Goal: Task Accomplishment & Management: Manage account settings

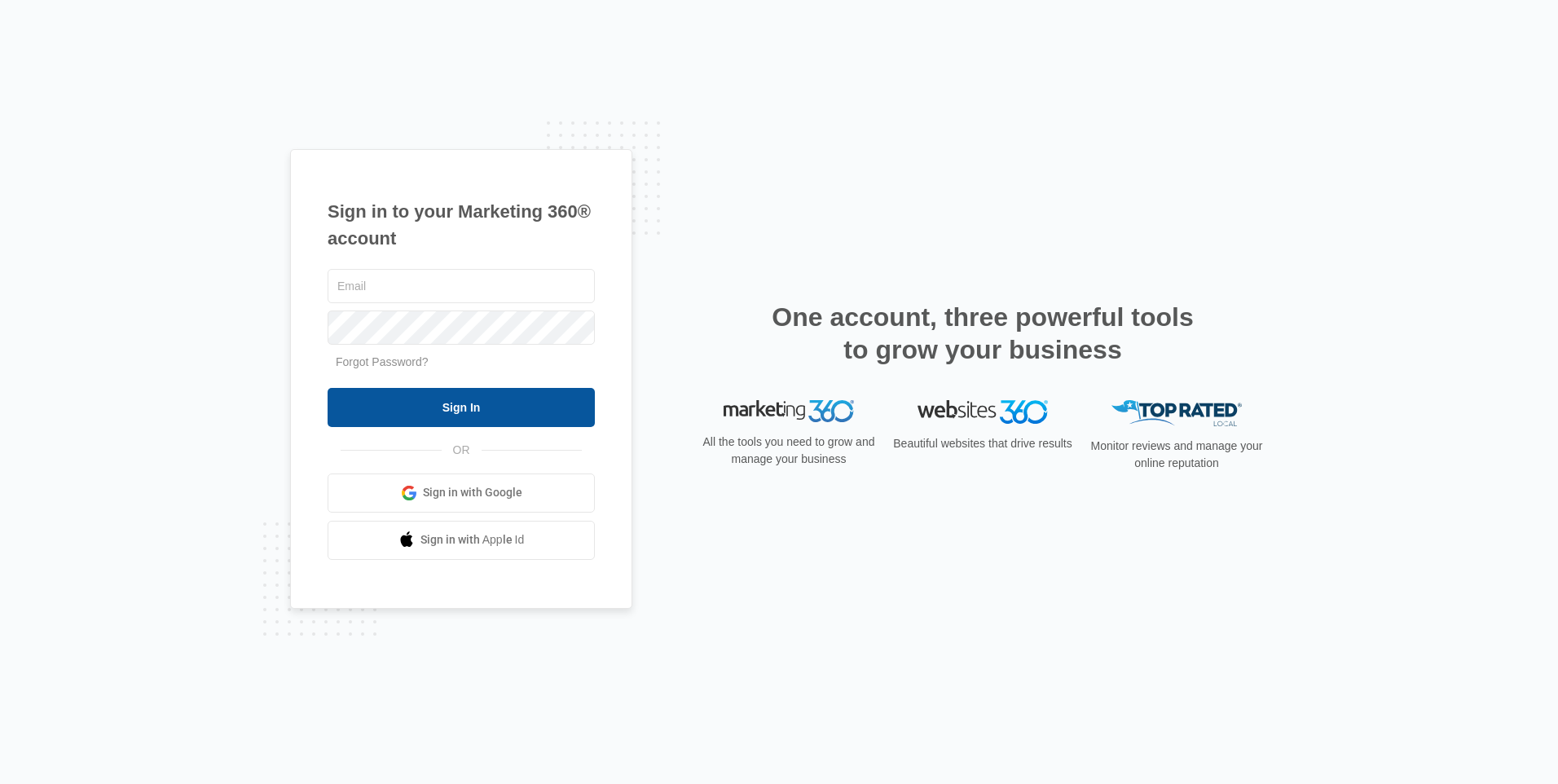
type input "cboyd@riopecosmed.com"
click at [432, 398] on input "Sign In" at bounding box center [461, 407] width 267 height 40
